Goal: Information Seeking & Learning: Compare options

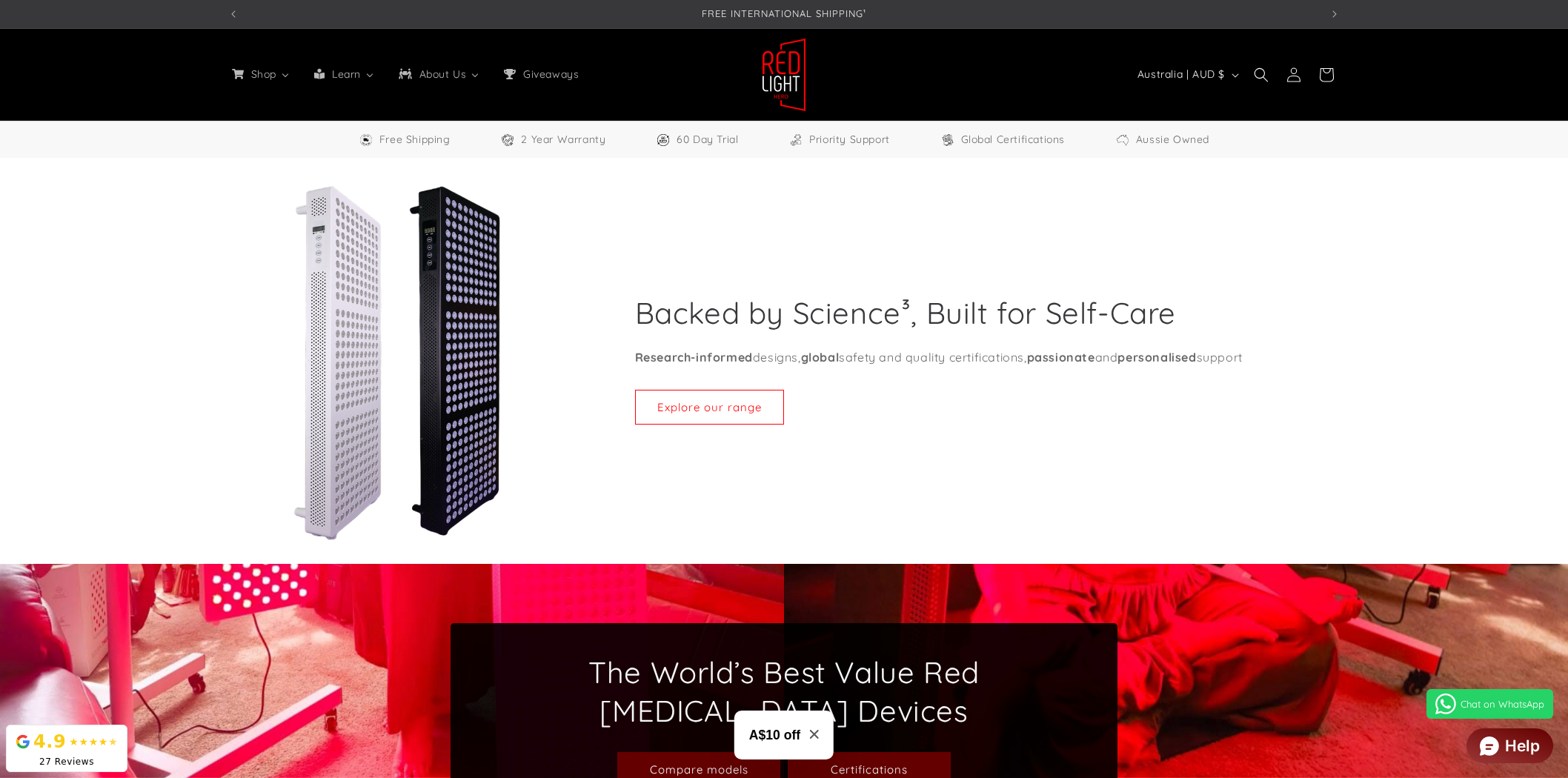
select select "**"
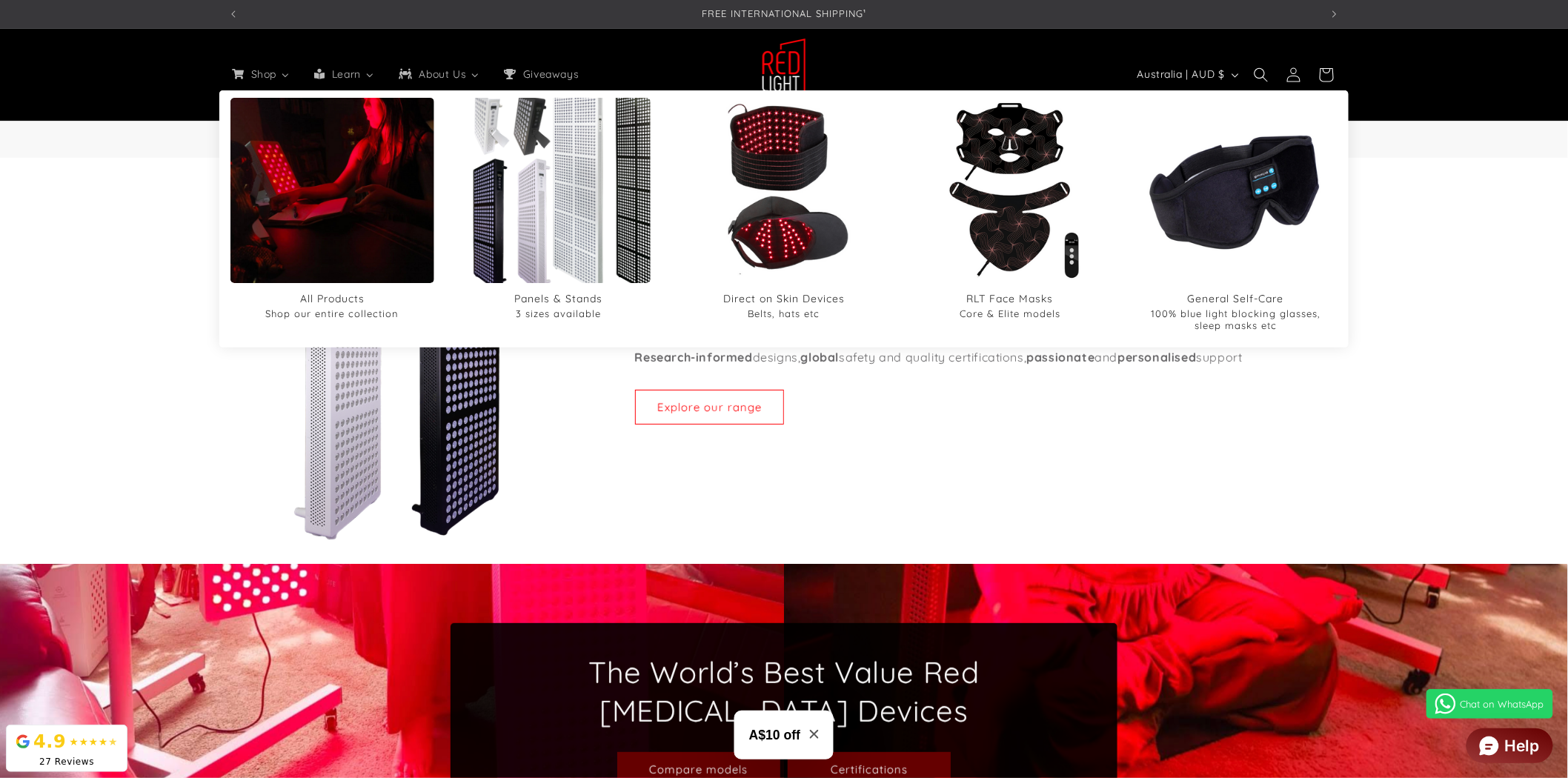
click at [575, 226] on img "Panels & Stands" at bounding box center [558, 191] width 223 height 223
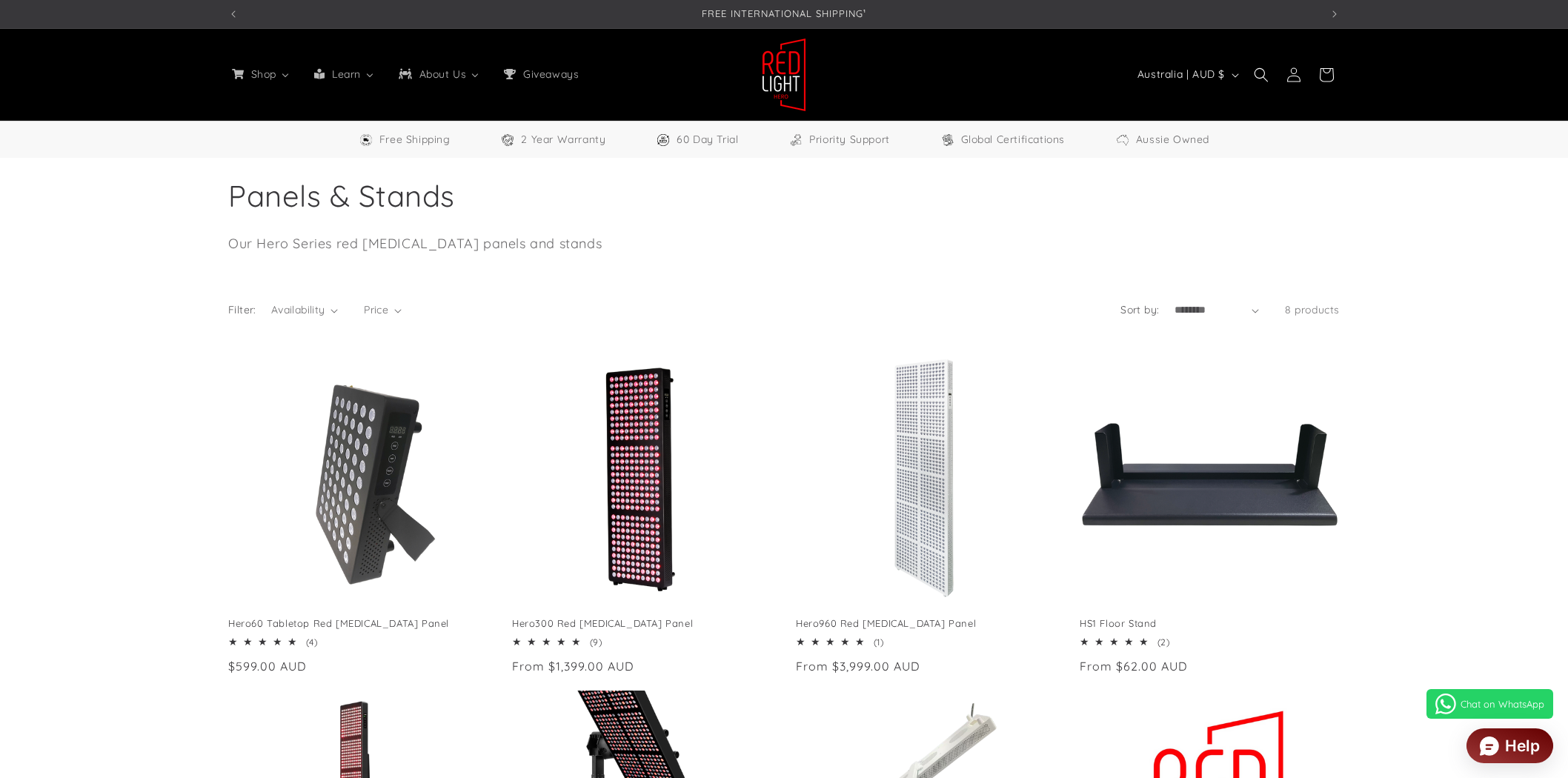
select select "**"
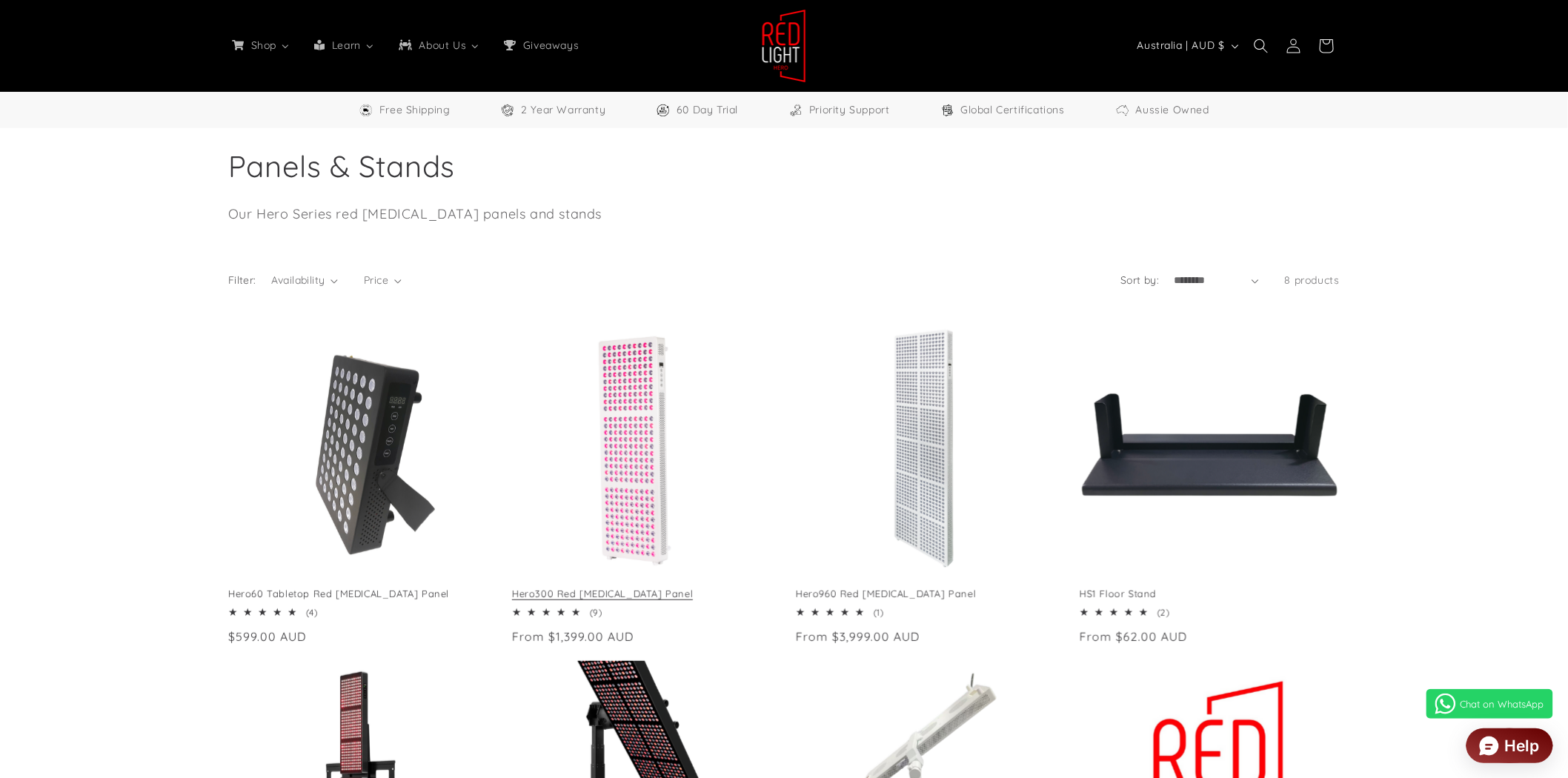
scroll to position [83, 0]
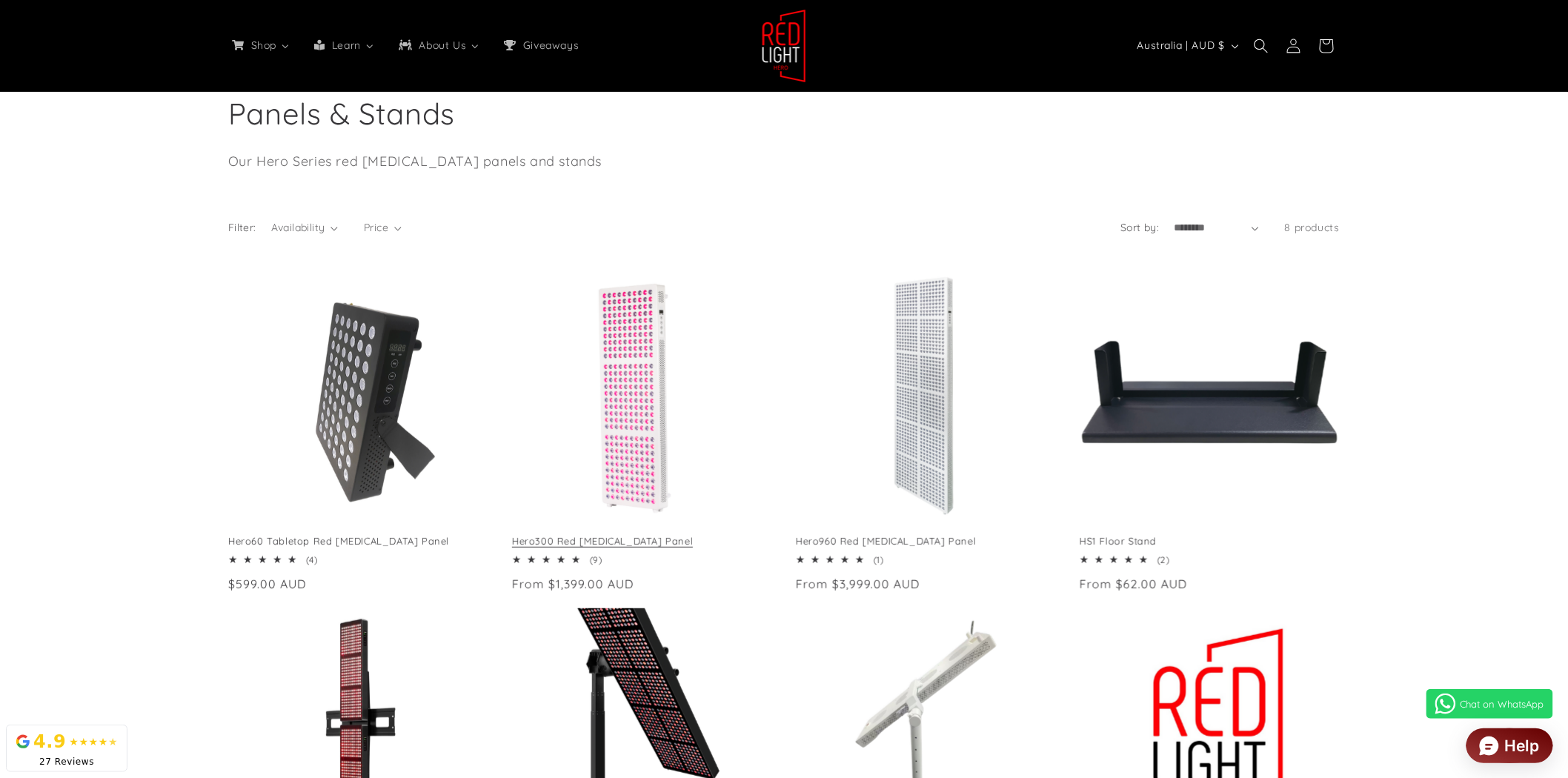
drag, startPoint x: 507, startPoint y: 544, endPoint x: 616, endPoint y: 545, distance: 109.0
click at [616, 545] on ul "Hero60 Tabletop Red Light Therapy Panel Hero60 Tabletop Red Light Therapy Panel…" at bounding box center [784, 607] width 1112 height 688
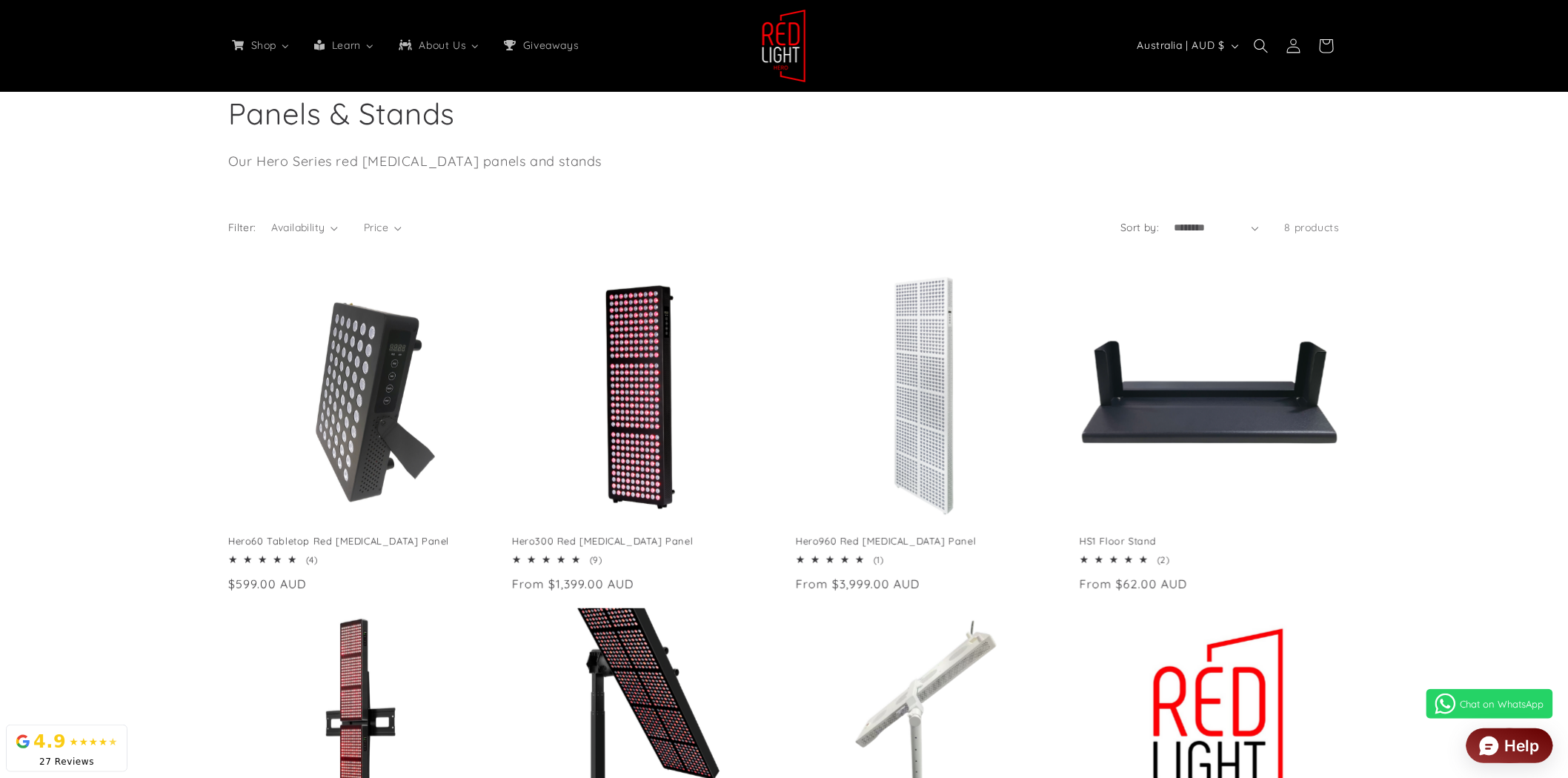
drag, startPoint x: 628, startPoint y: 537, endPoint x: 506, endPoint y: 565, distance: 125.2
click at [506, 565] on ul "Hero60 Tabletop Red Light Therapy Panel Hero60 Tabletop Red Light Therapy Panel…" at bounding box center [784, 607] width 1112 height 688
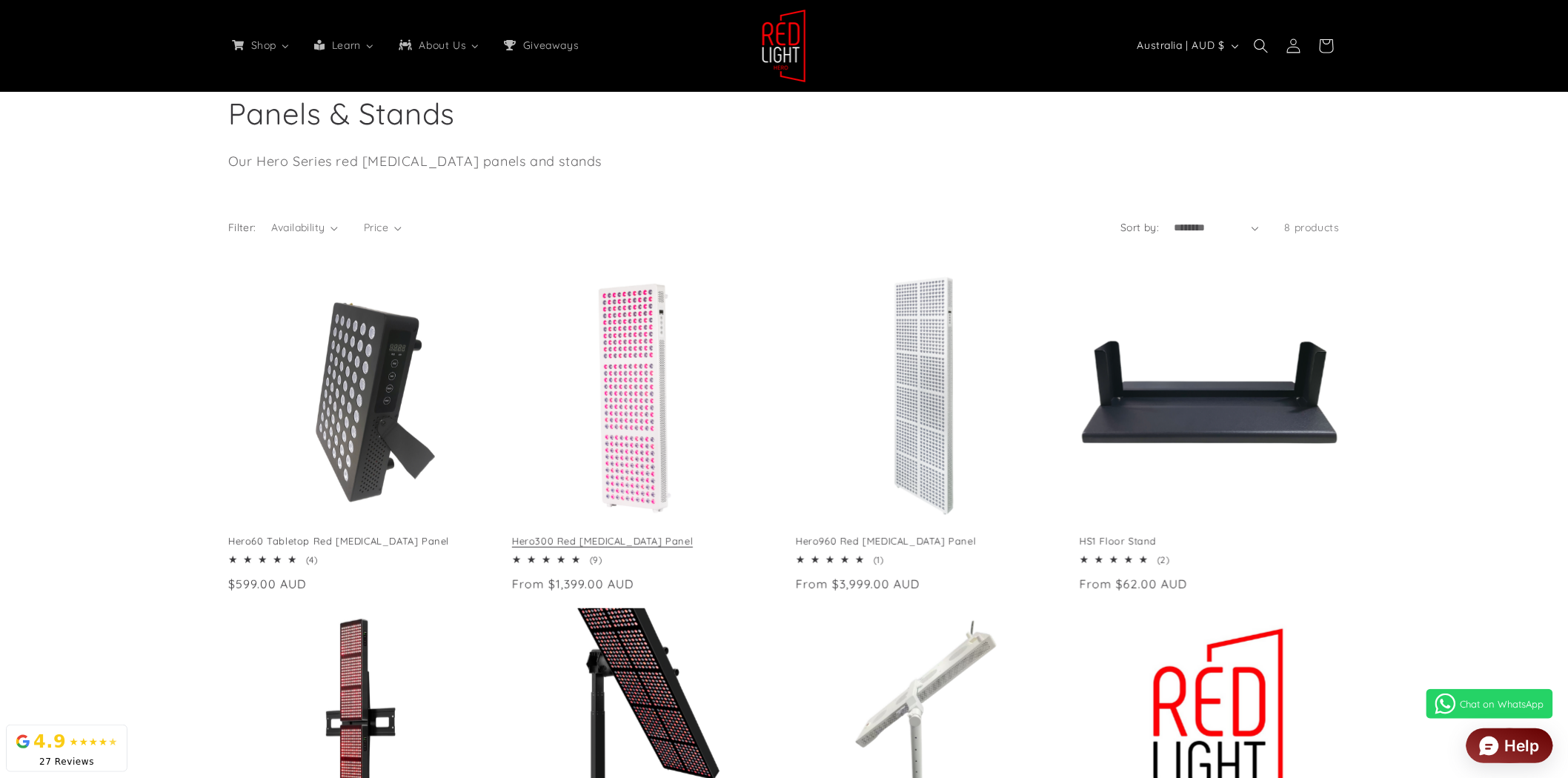
scroll to position [0, 3276]
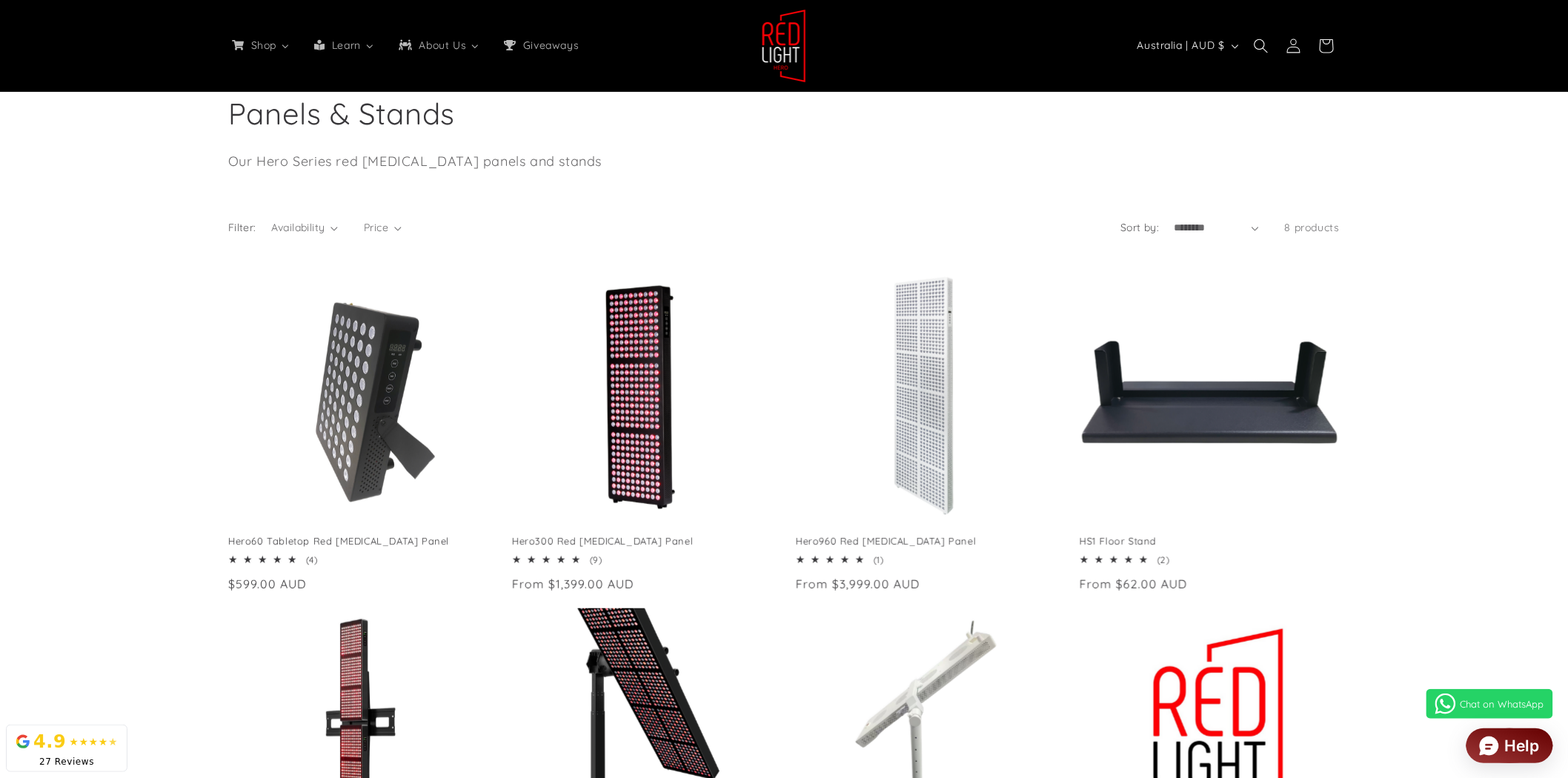
drag, startPoint x: 578, startPoint y: 540, endPoint x: 498, endPoint y: 633, distance: 122.7
click at [495, 633] on ul "Hero60 Tabletop Red Light Therapy Panel Hero60 Tabletop Red Light Therapy Panel…" at bounding box center [784, 607] width 1112 height 688
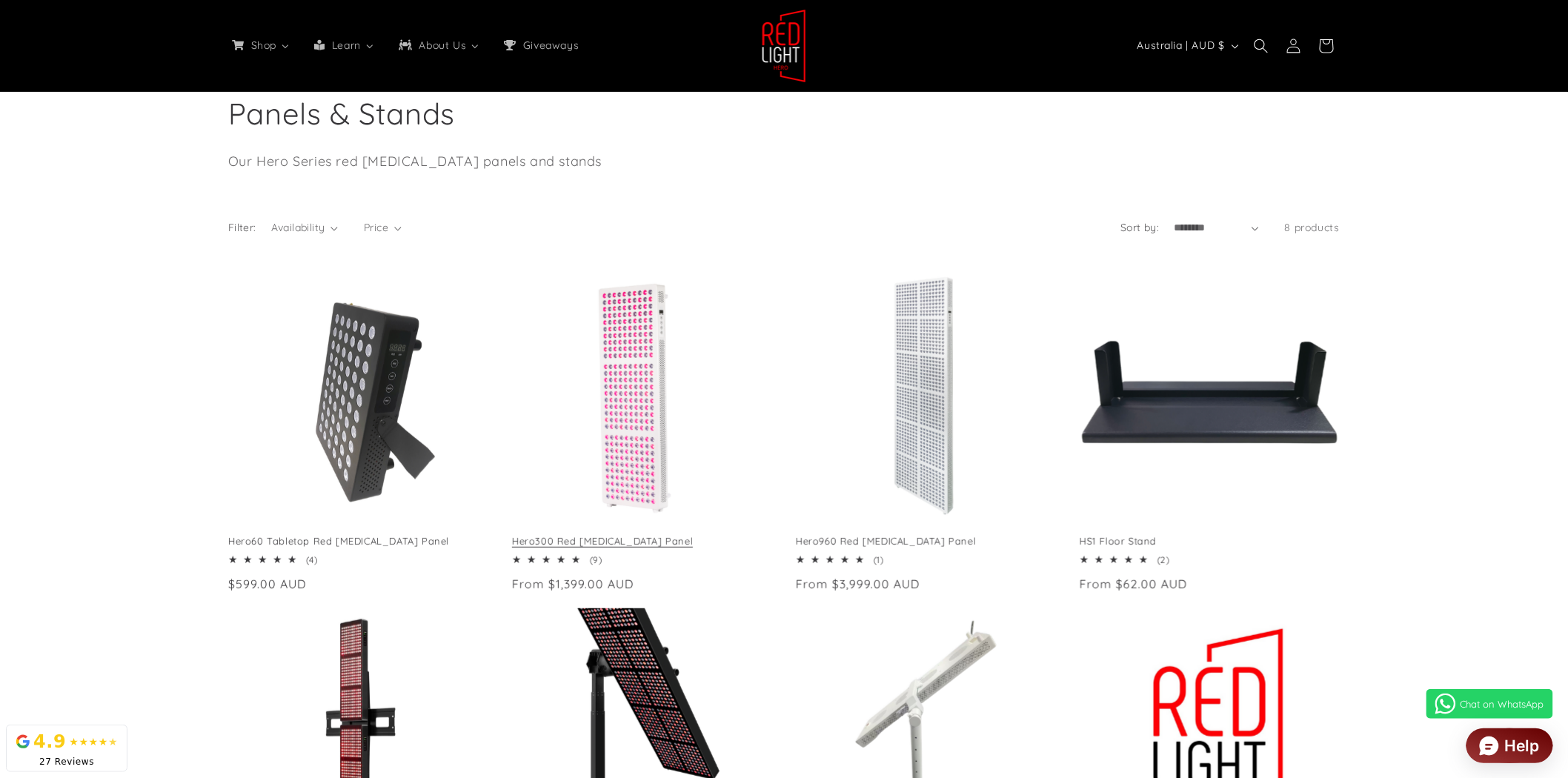
drag, startPoint x: 500, startPoint y: 540, endPoint x: 536, endPoint y: 550, distance: 37.4
click at [536, 550] on ul "Hero60 Tabletop Red Light Therapy Panel Hero60 Tabletop Red Light Therapy Panel…" at bounding box center [784, 607] width 1112 height 688
drag, startPoint x: 542, startPoint y: 544, endPoint x: 704, endPoint y: 536, distance: 162.2
click at [704, 536] on link "Hero300 Red [MEDICAL_DATA] Panel" at bounding box center [642, 541] width 260 height 12
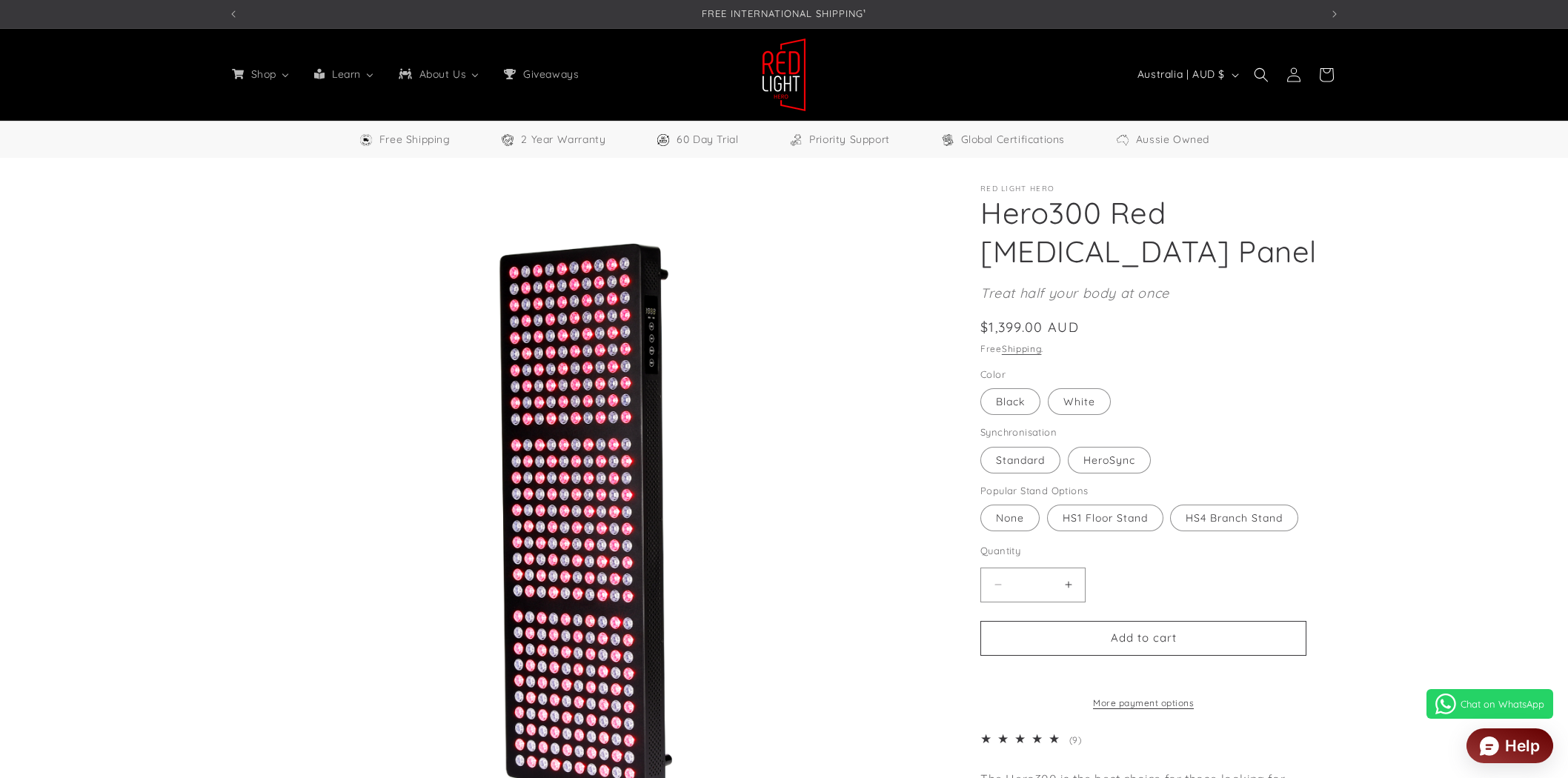
select select "**"
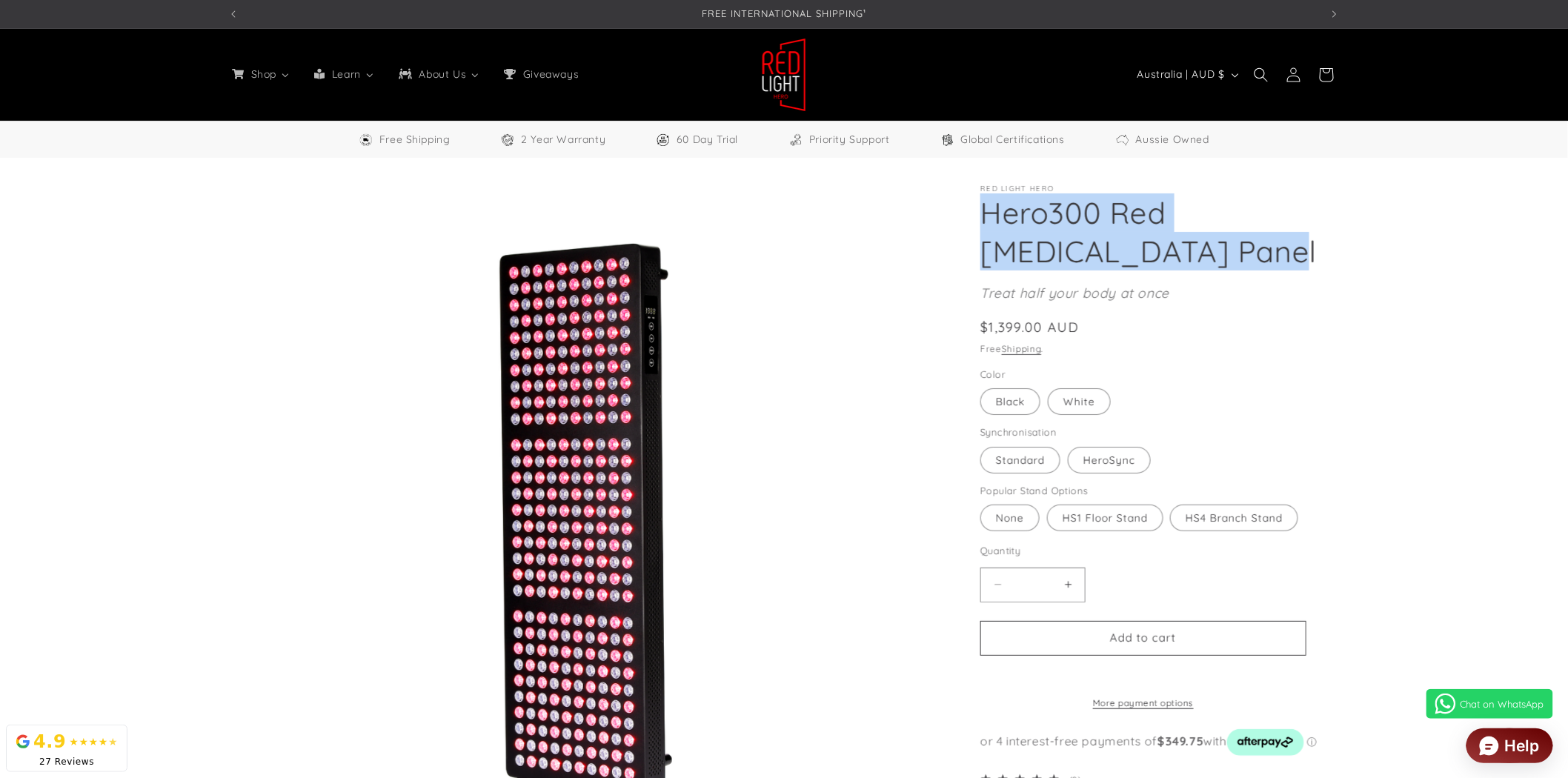
drag, startPoint x: 984, startPoint y: 208, endPoint x: 1187, endPoint y: 250, distance: 207.3
click at [1187, 250] on h1 "Hero300 Red [MEDICAL_DATA] Panel" at bounding box center [1160, 231] width 360 height 77
copy h1 "Hero300 Red [MEDICAL_DATA] Panel"
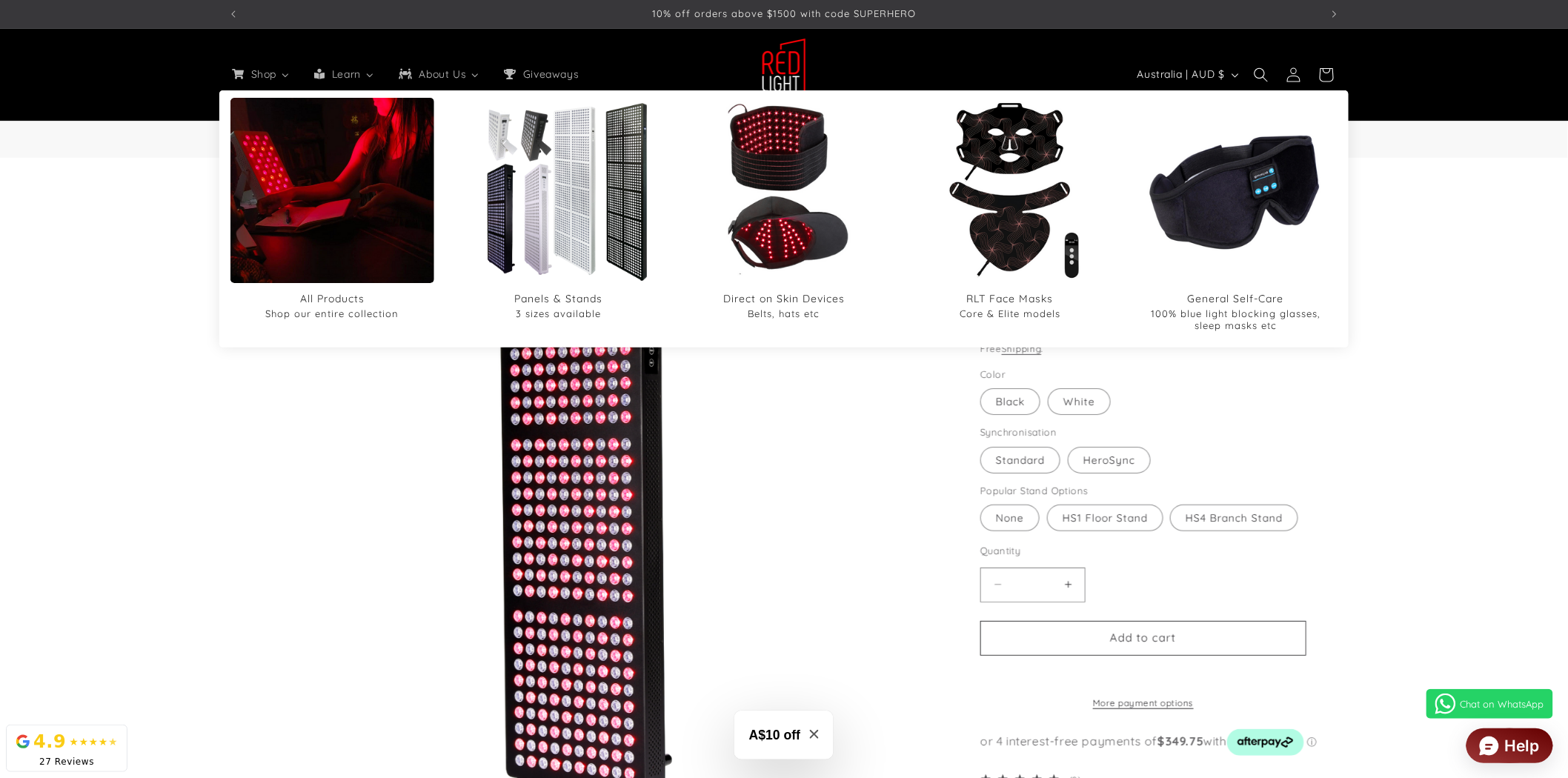
click at [284, 165] on img "All Products" at bounding box center [332, 190] width 244 height 294
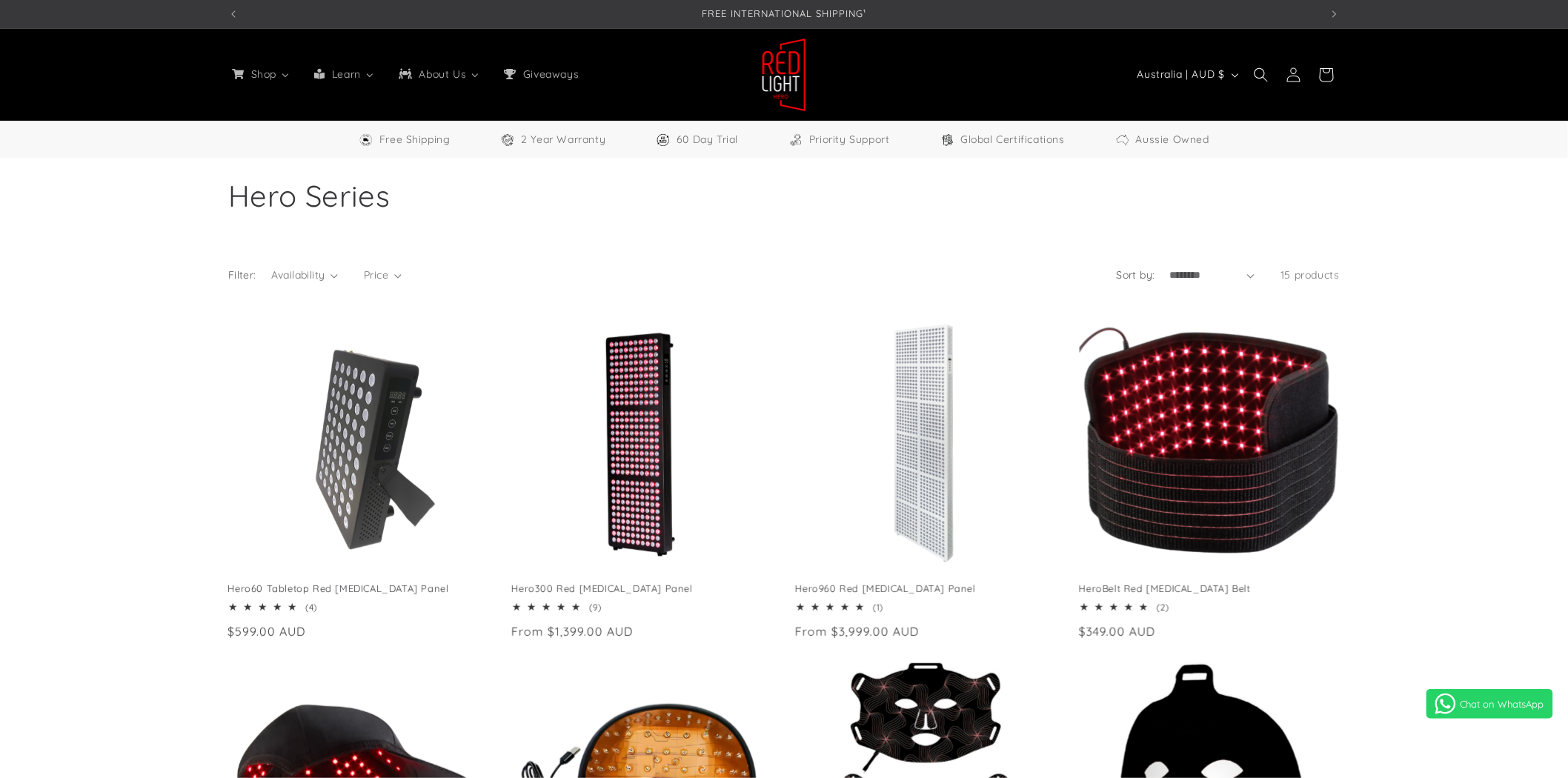
select select "**"
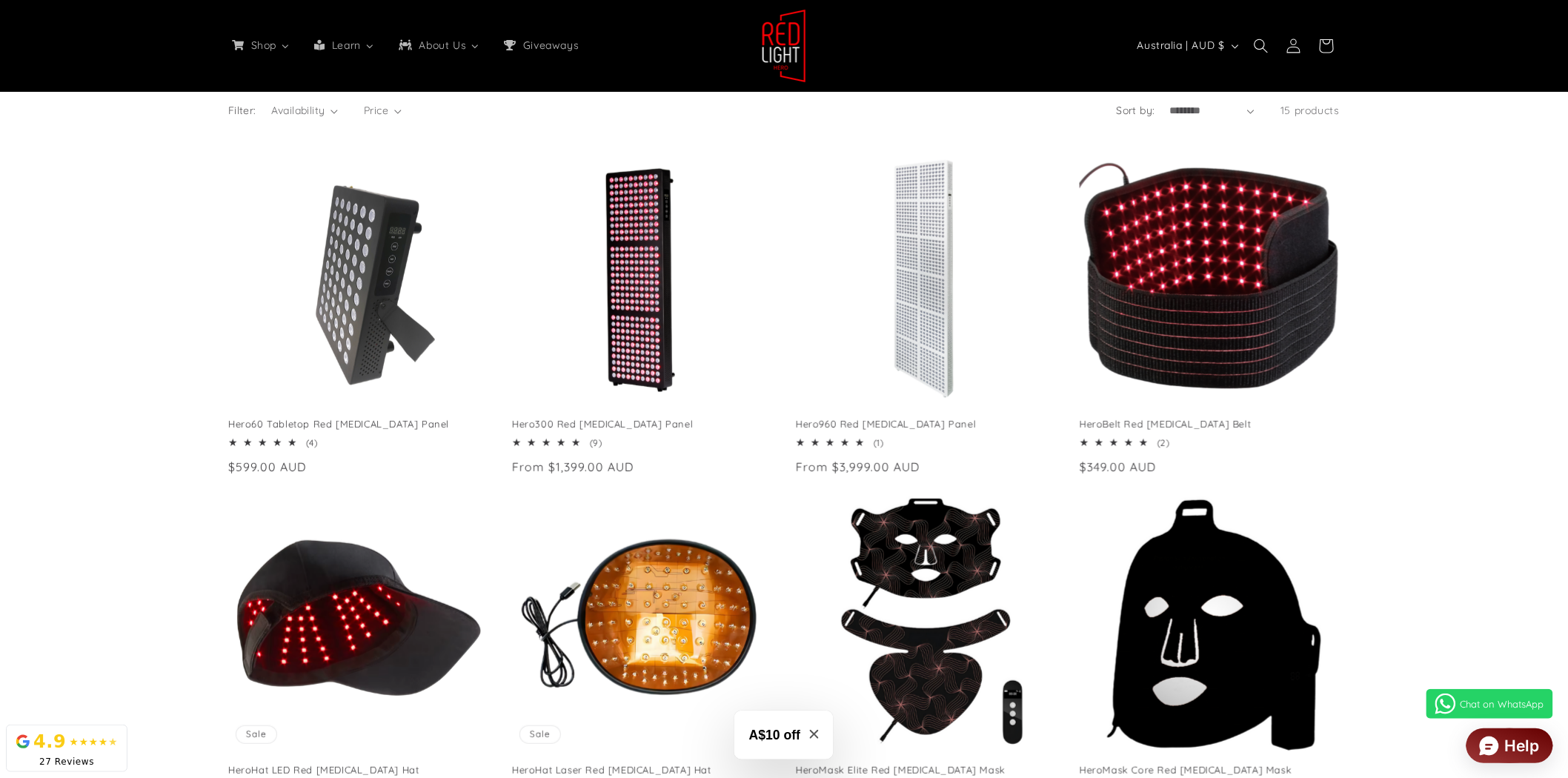
scroll to position [0, 1092]
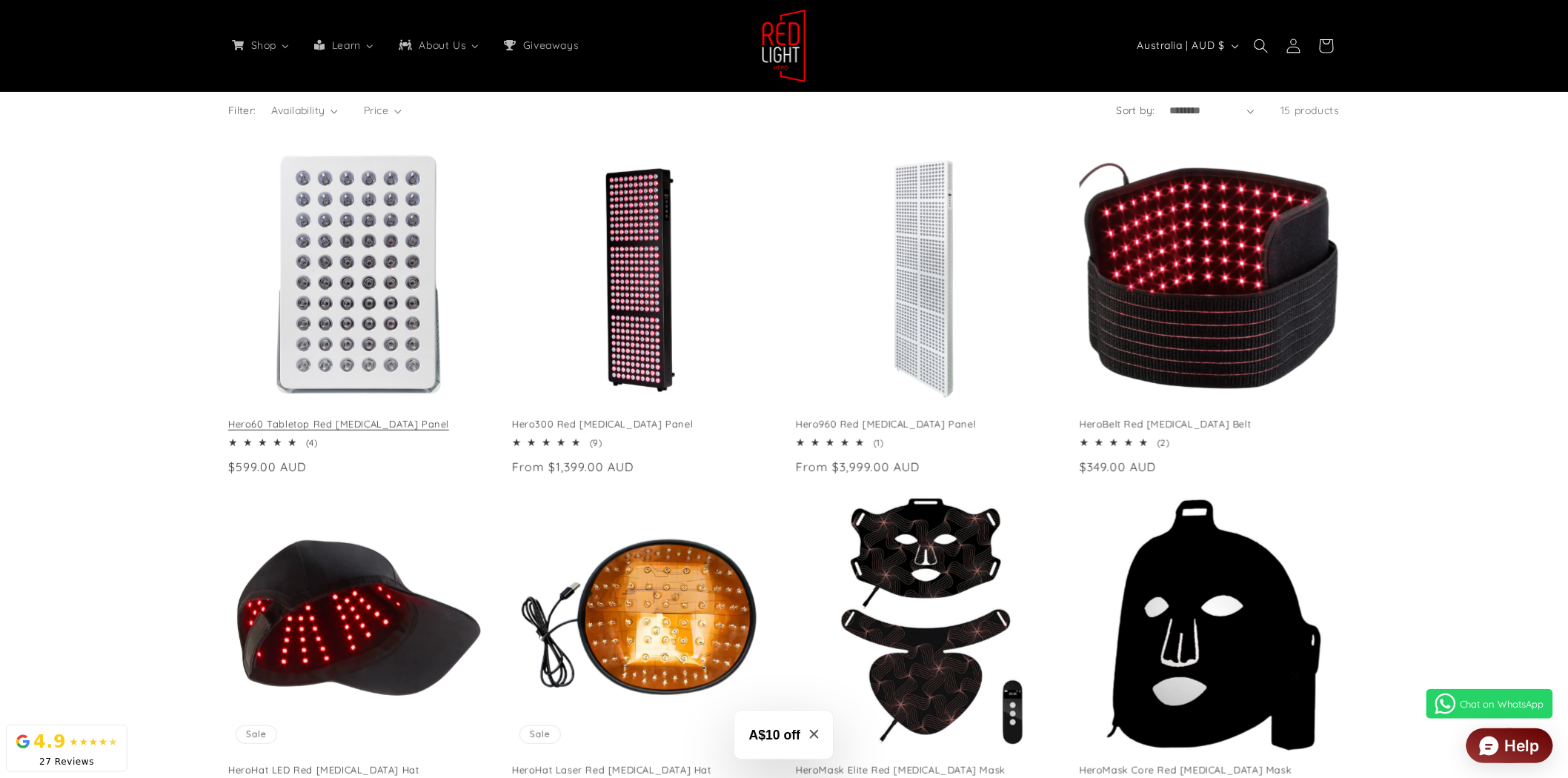
drag, startPoint x: 224, startPoint y: 424, endPoint x: 253, endPoint y: 427, distance: 29.2
click at [253, 427] on link "Hero60 Tabletop Red [MEDICAL_DATA] Panel" at bounding box center [358, 424] width 260 height 12
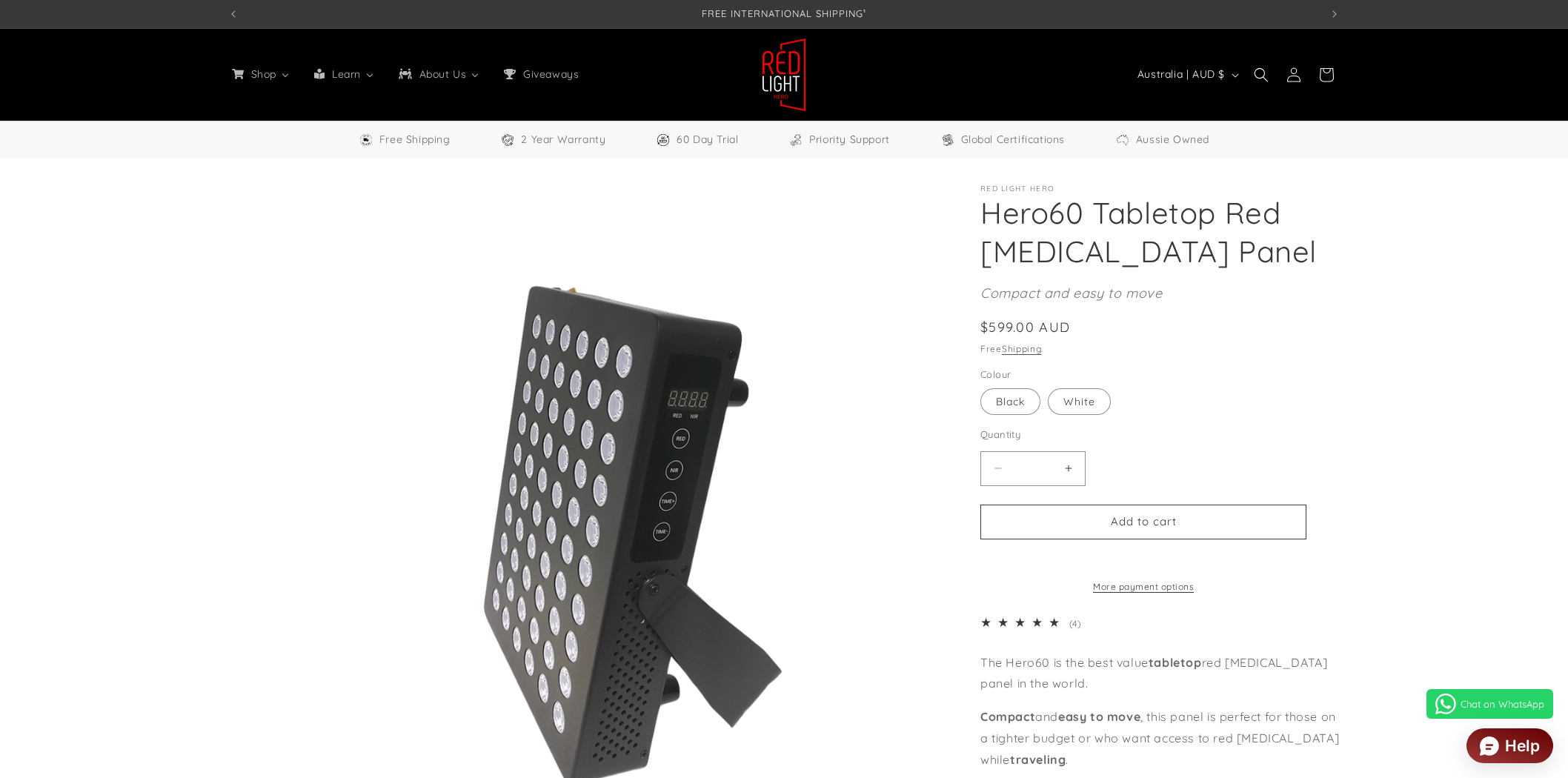
select select "**"
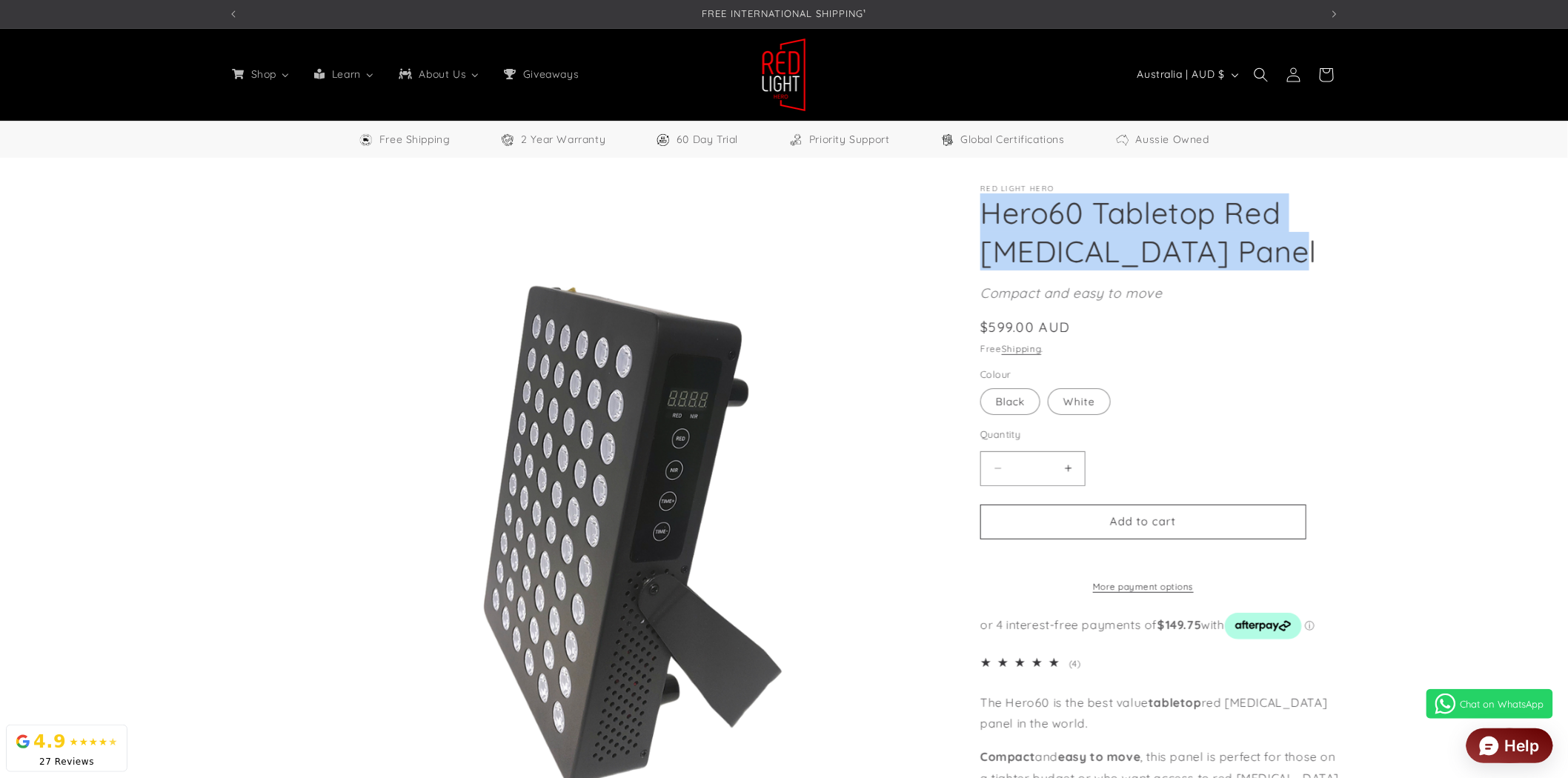
drag, startPoint x: 983, startPoint y: 206, endPoint x: 1271, endPoint y: 241, distance: 290.1
click at [1271, 241] on h1 "Hero60 Tabletop Red [MEDICAL_DATA] Panel" at bounding box center [1160, 231] width 360 height 77
copy h1 "Hero60 Tabletop Red [MEDICAL_DATA] Panel"
